Goal: Book appointment/travel/reservation

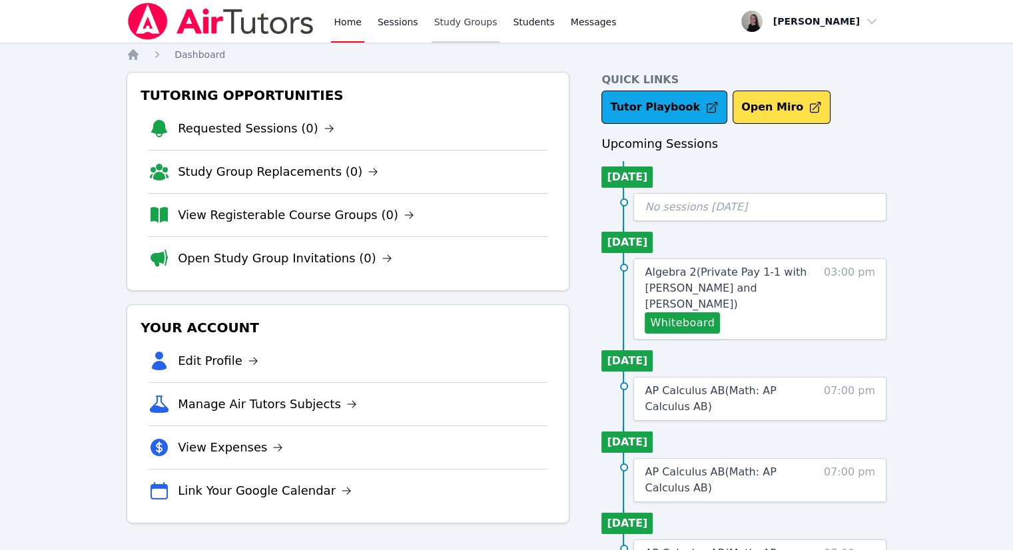
click at [463, 21] on link "Study Groups" at bounding box center [466, 21] width 69 height 43
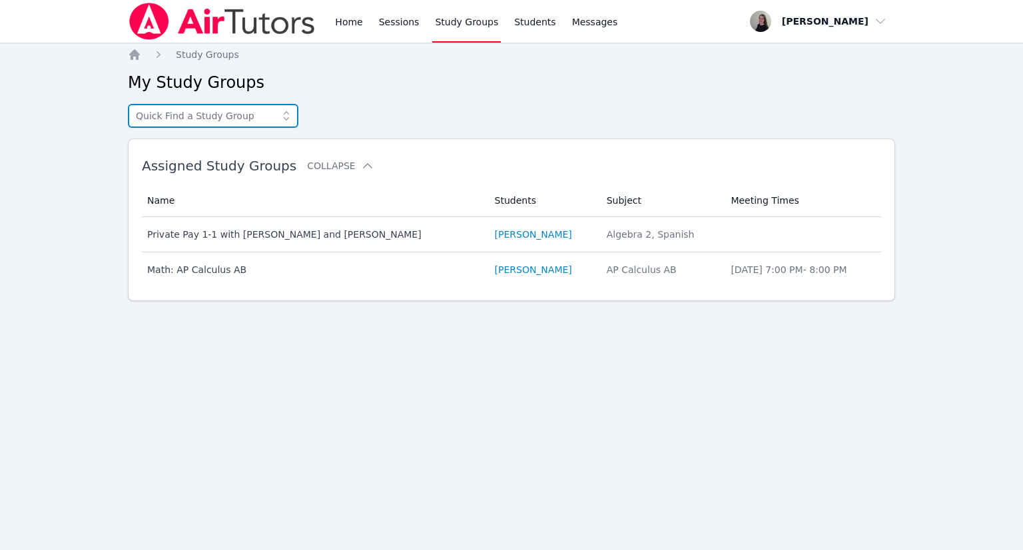
click at [212, 115] on input "text" at bounding box center [213, 116] width 171 height 24
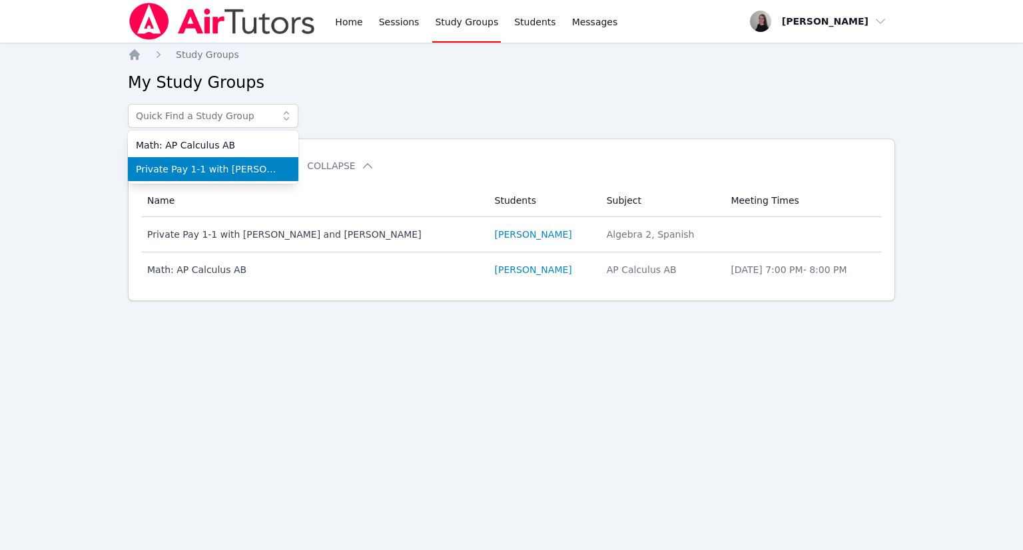
click at [194, 163] on span "Private Pay 1-1 with [PERSON_NAME] and [PERSON_NAME]" at bounding box center [213, 169] width 155 height 13
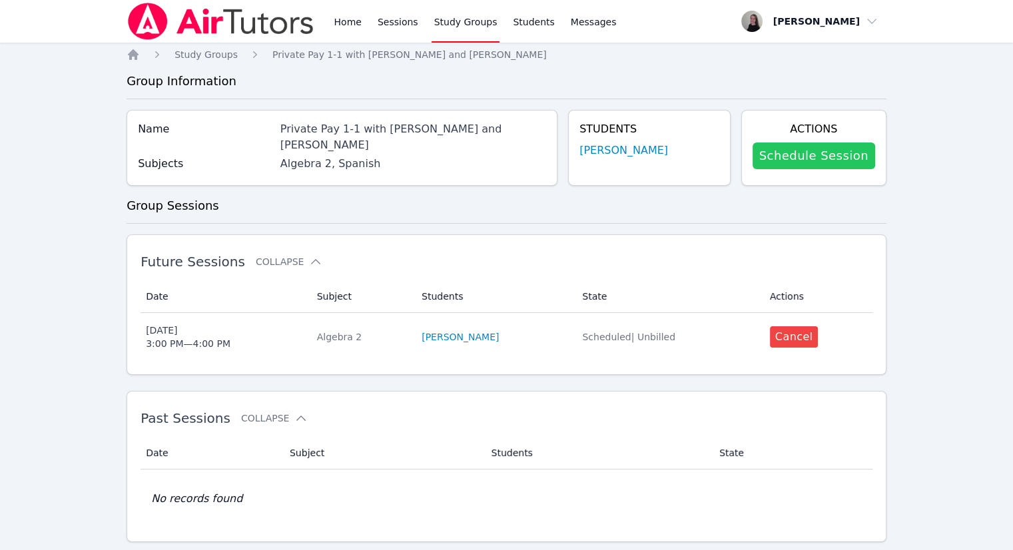
click at [827, 163] on link "Schedule Session" at bounding box center [814, 156] width 123 height 27
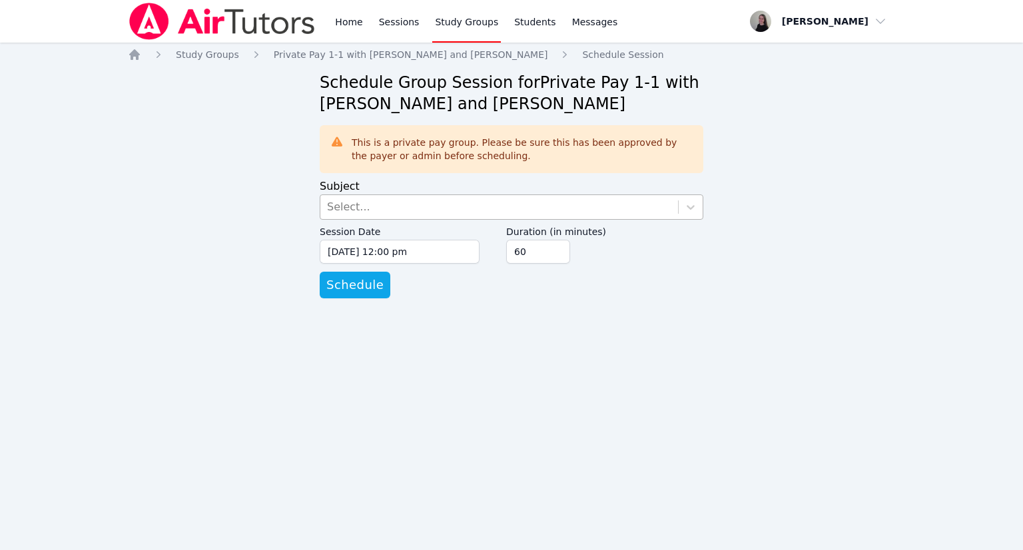
click at [530, 202] on div "Select..." at bounding box center [499, 207] width 358 height 24
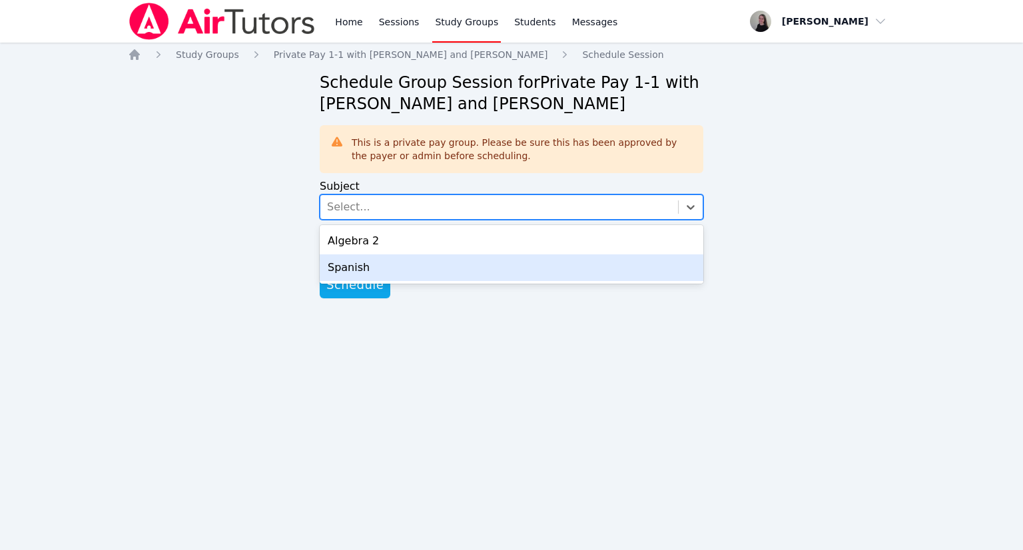
click at [394, 267] on div "Spanish" at bounding box center [512, 267] width 384 height 27
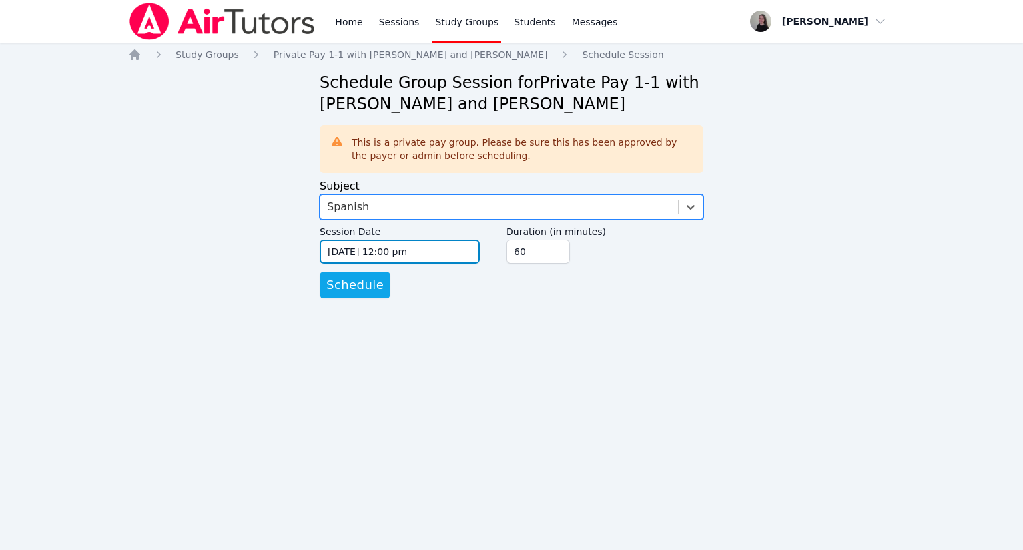
click at [396, 257] on input "[DATE] 12:00 pm" at bounding box center [400, 252] width 160 height 24
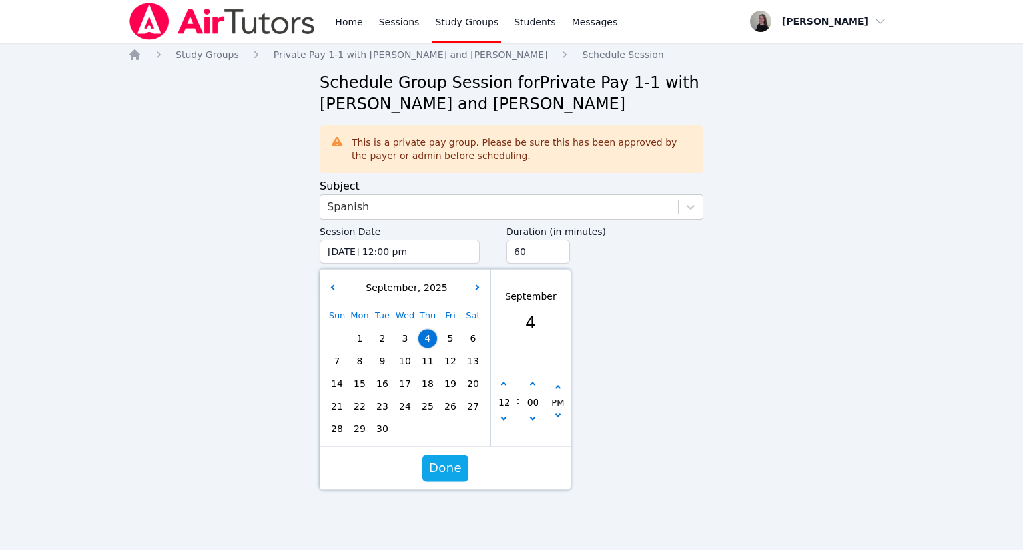
click at [384, 366] on span "9" at bounding box center [382, 361] width 19 height 19
click at [508, 385] on button "button" at bounding box center [503, 384] width 13 height 13
type input "[DATE] 01:00 pm"
type input "01"
click at [508, 385] on button "button" at bounding box center [503, 384] width 13 height 13
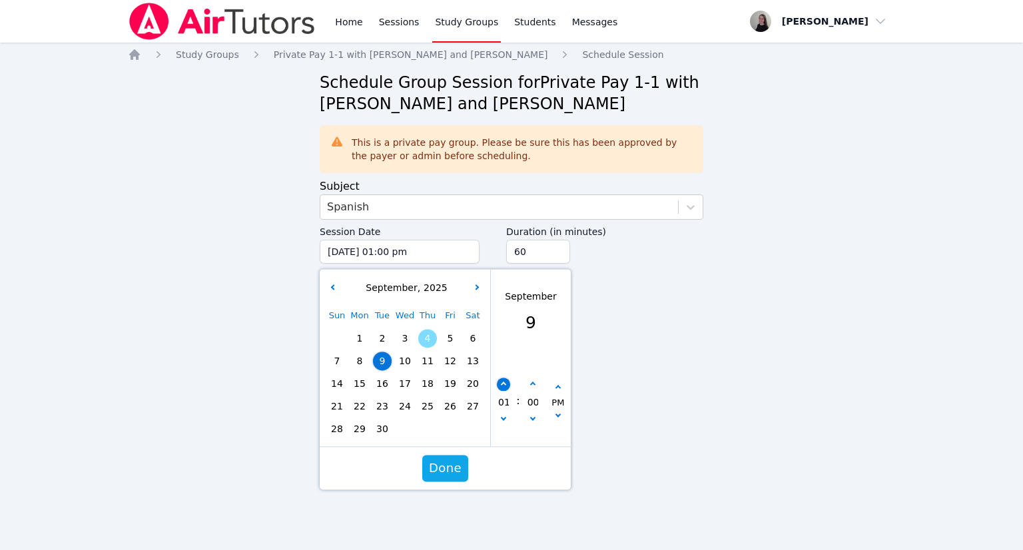
type input "[DATE] 02:00 pm"
type input "02"
click at [508, 385] on button "button" at bounding box center [503, 384] width 13 height 13
type input "[DATE] 03:00 pm"
type input "03"
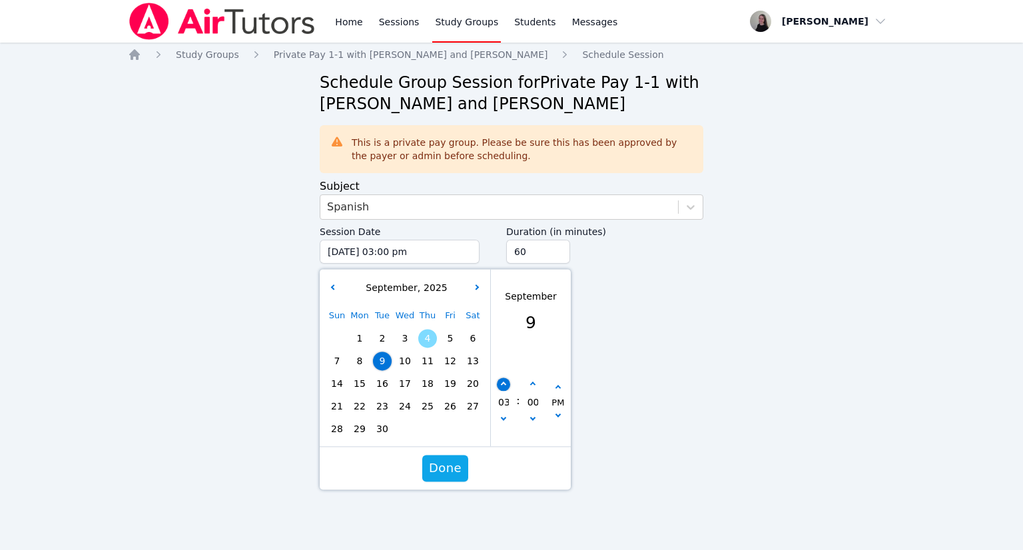
click at [508, 385] on button "button" at bounding box center [503, 384] width 13 height 13
type input "[DATE] 04:00 pm"
type input "04"
click at [508, 385] on button "button" at bounding box center [503, 384] width 13 height 13
type input "[DATE] 05:00 pm"
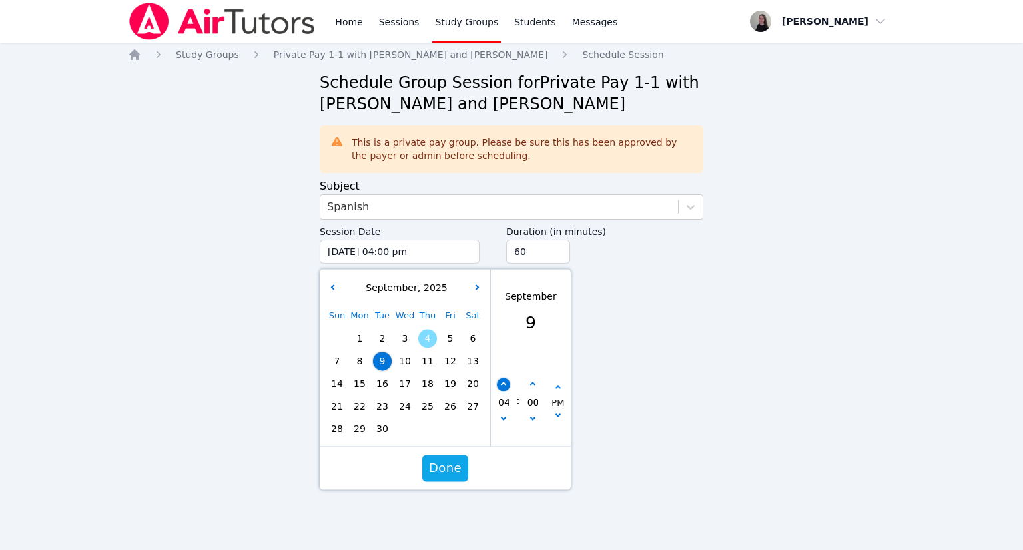
type input "05"
click at [508, 385] on button "button" at bounding box center [503, 384] width 13 height 13
type input "[DATE] 06:00 pm"
type input "06"
click at [449, 474] on span "Done" at bounding box center [445, 468] width 33 height 19
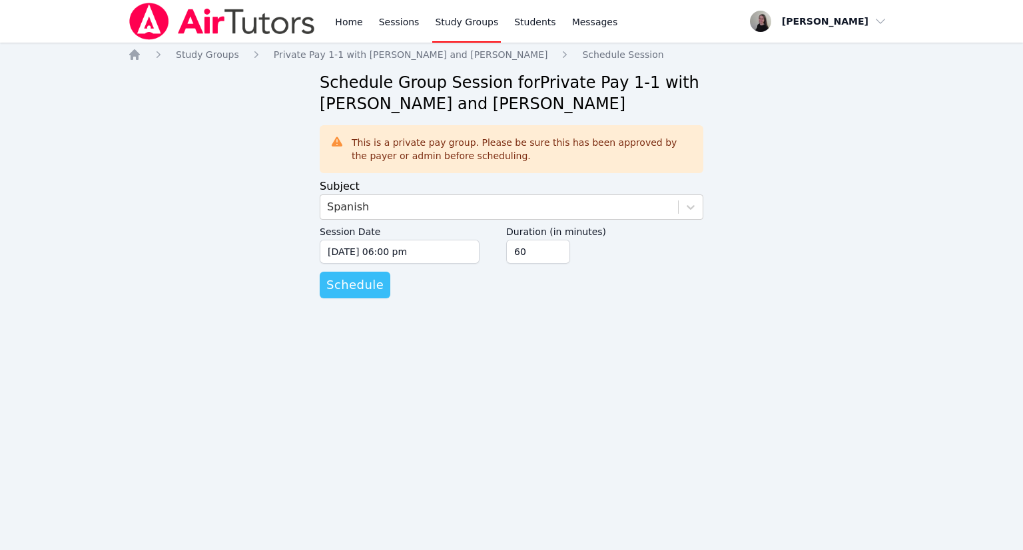
click at [357, 288] on span "Schedule" at bounding box center [354, 285] width 57 height 19
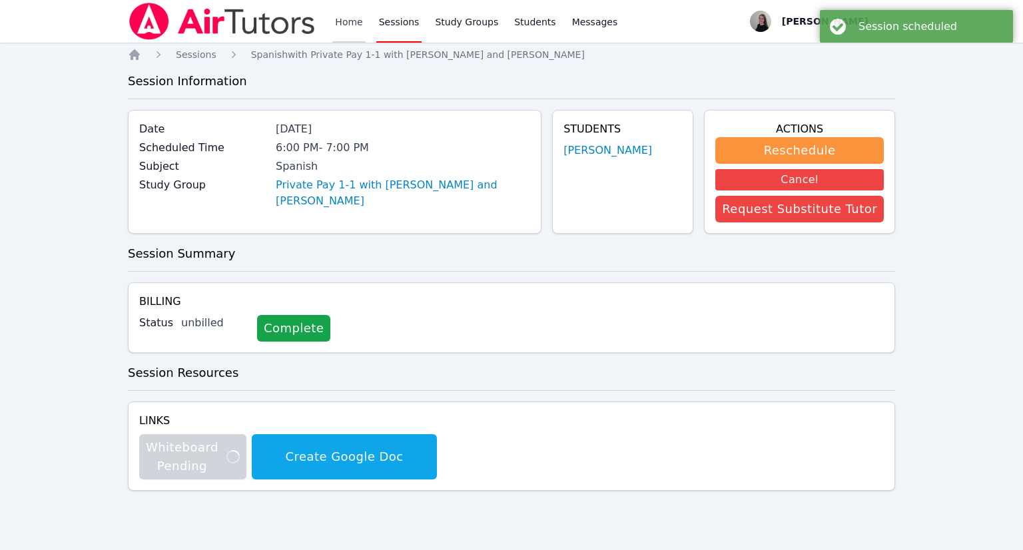
click at [352, 18] on link "Home" at bounding box center [348, 21] width 33 height 43
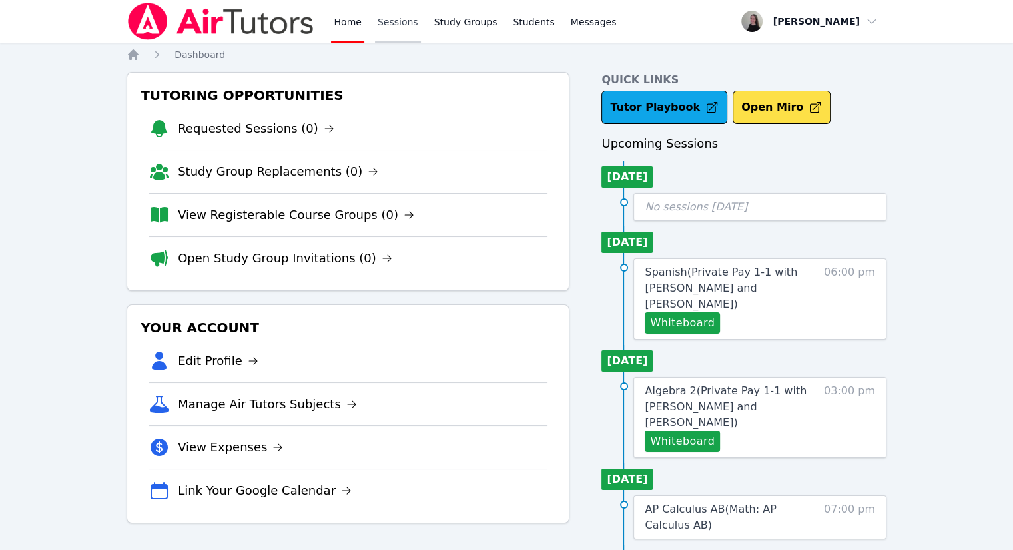
click at [398, 25] on link "Sessions" at bounding box center [398, 21] width 46 height 43
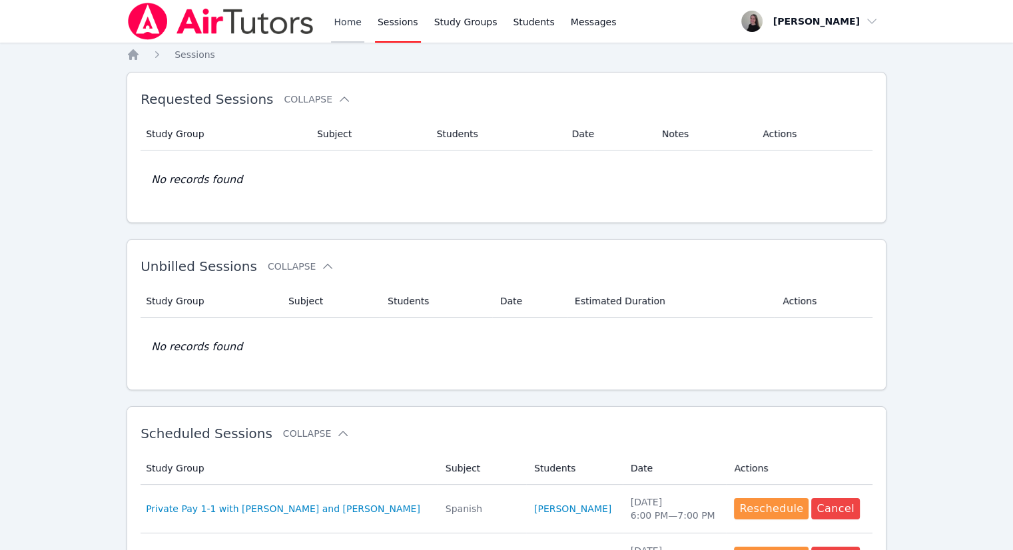
click at [344, 23] on link "Home" at bounding box center [347, 21] width 33 height 43
